Goal: Find specific page/section: Find specific page/section

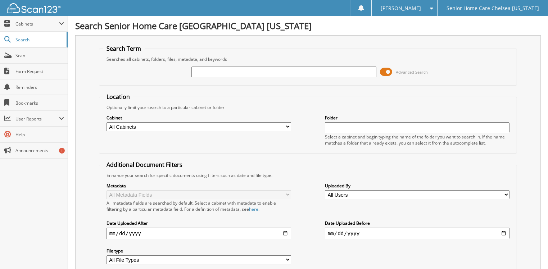
click at [239, 69] on input "text" at bounding box center [283, 72] width 185 height 11
type input "DAISY"
click at [386, 73] on span at bounding box center [386, 72] width 12 height 11
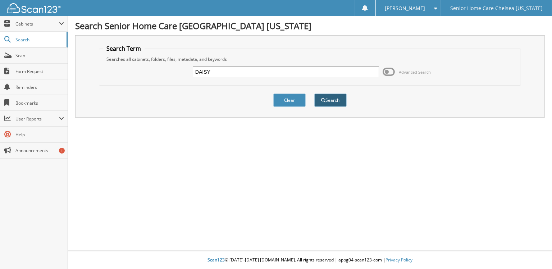
click at [329, 96] on button "Search" at bounding box center [331, 100] width 32 height 13
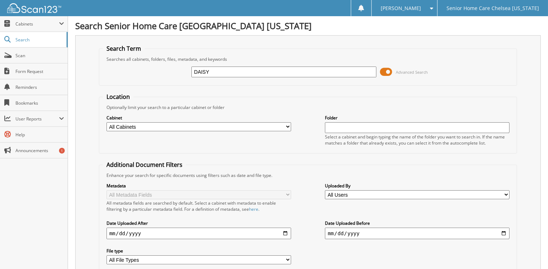
click at [387, 71] on span at bounding box center [386, 72] width 12 height 11
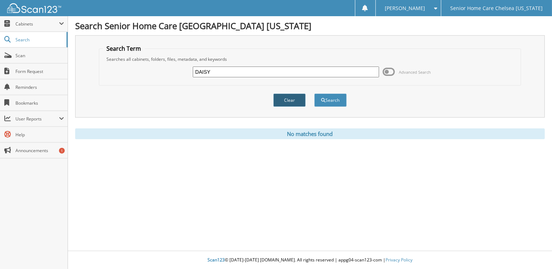
click at [290, 101] on button "Clear" at bounding box center [290, 100] width 32 height 13
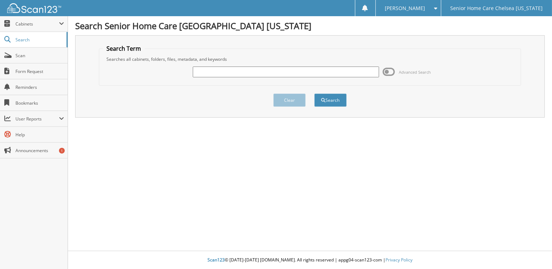
click at [232, 68] on input "text" at bounding box center [286, 72] width 186 height 11
click at [39, 24] on span "Cabinets" at bounding box center [37, 24] width 44 height 6
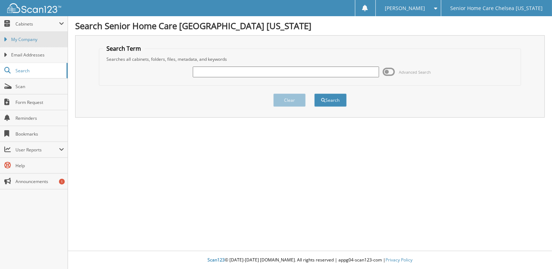
click at [38, 33] on link "My Company" at bounding box center [34, 39] width 68 height 15
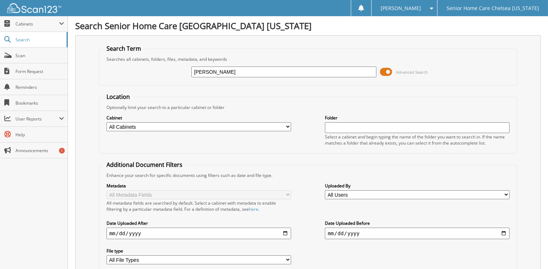
type input "[PERSON_NAME]"
click at [385, 71] on span at bounding box center [386, 72] width 12 height 11
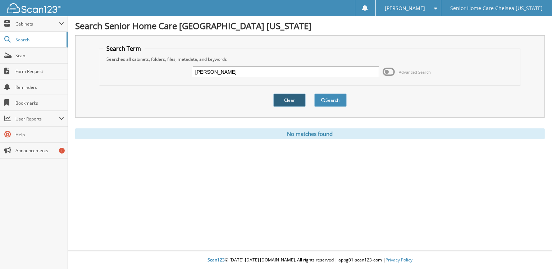
click at [290, 101] on button "Clear" at bounding box center [290, 100] width 32 height 13
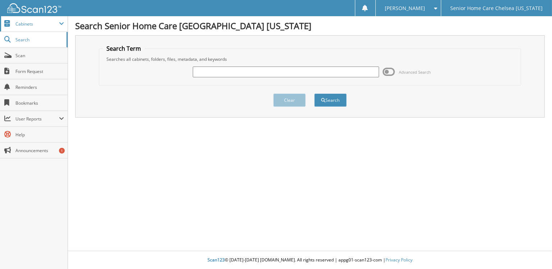
click at [32, 24] on span "Cabinets" at bounding box center [37, 24] width 44 height 6
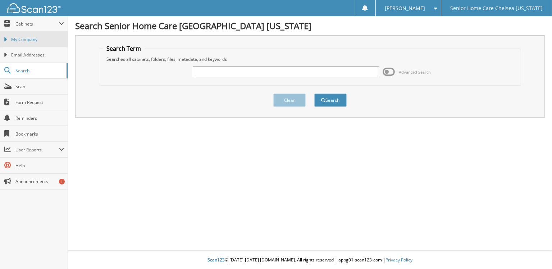
click at [32, 35] on link "My Company" at bounding box center [34, 39] width 68 height 15
